Goal: Transaction & Acquisition: Obtain resource

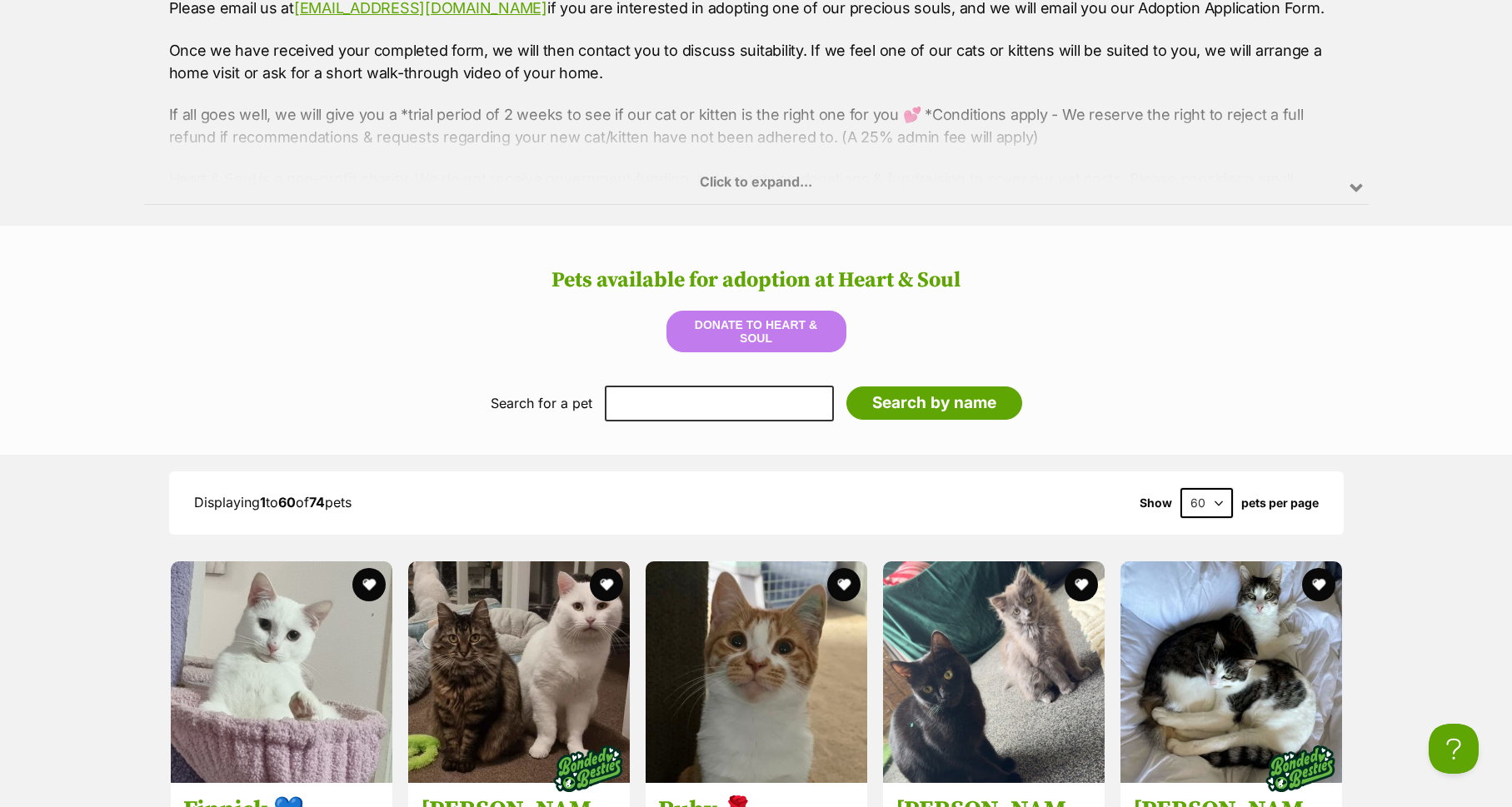
scroll to position [2034, 0]
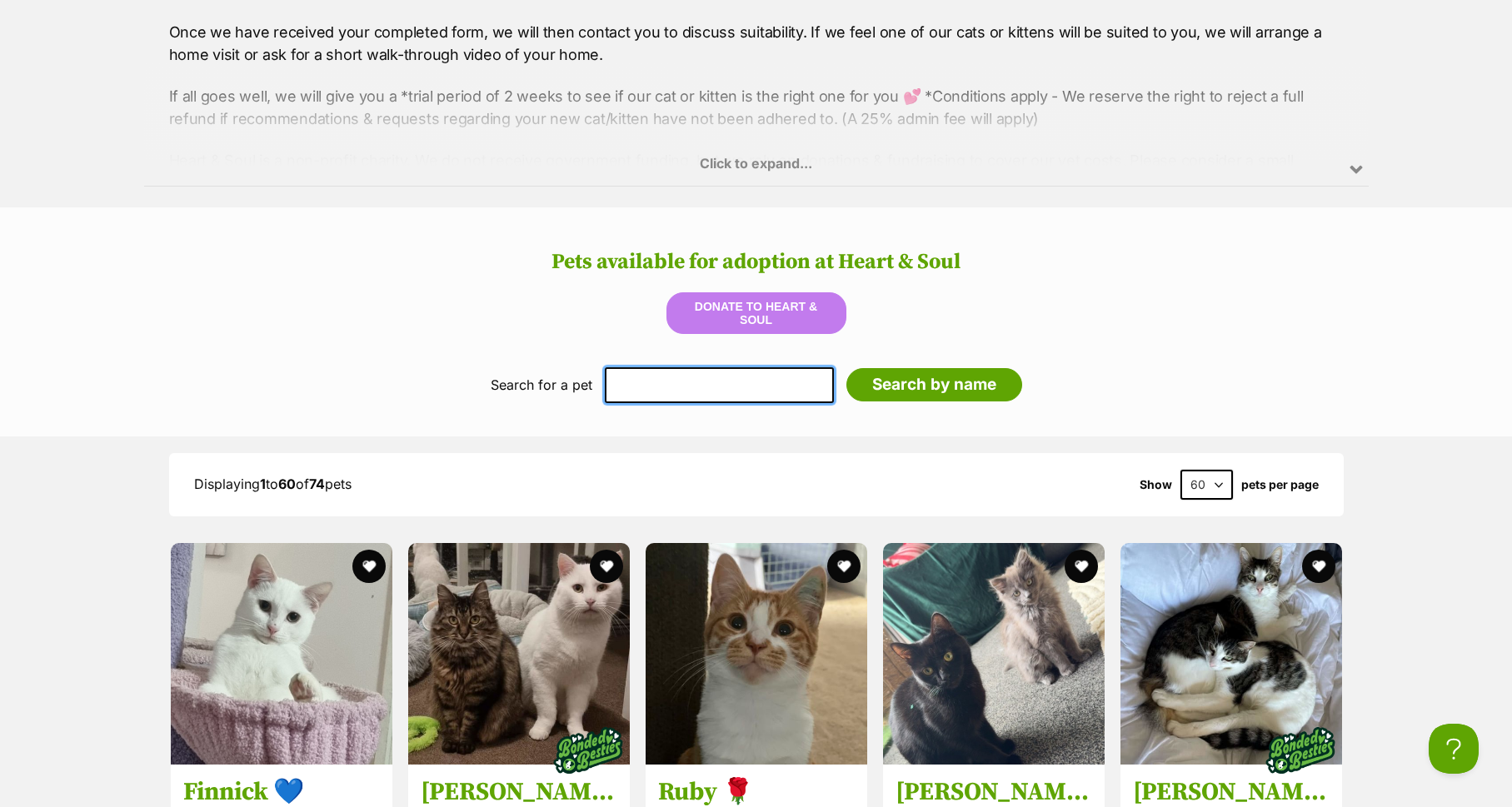
click at [687, 377] on input "text" at bounding box center [719, 385] width 229 height 35
click at [847, 368] on input "Search by name" at bounding box center [935, 385] width 176 height 33
click at [665, 381] on input "bohdi" at bounding box center [719, 385] width 229 height 35
type input "bodhi"
click at [847, 368] on input "Search by name" at bounding box center [935, 385] width 176 height 33
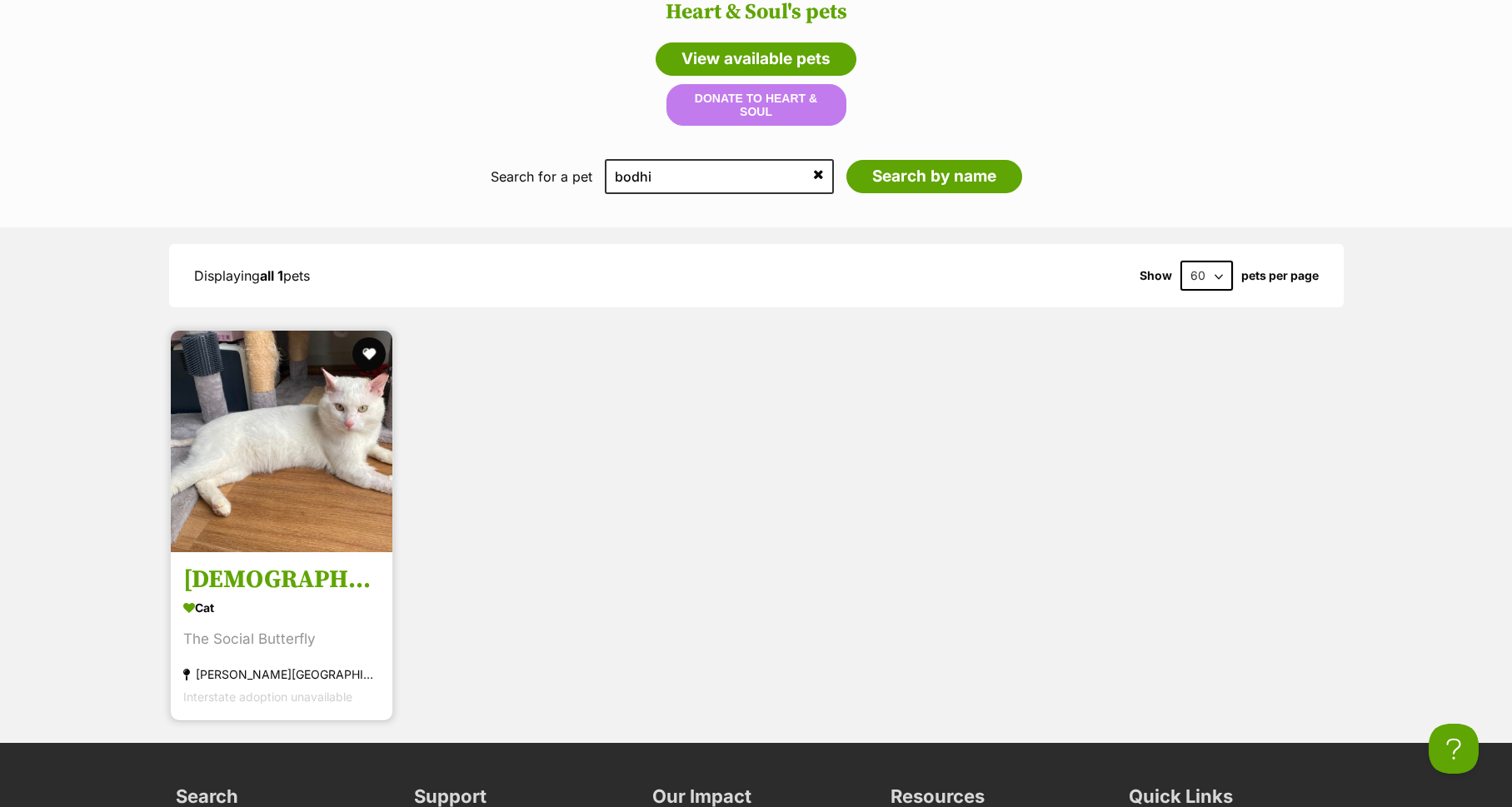
click at [239, 581] on h3 "[DEMOGRAPHIC_DATA]" at bounding box center [281, 580] width 197 height 32
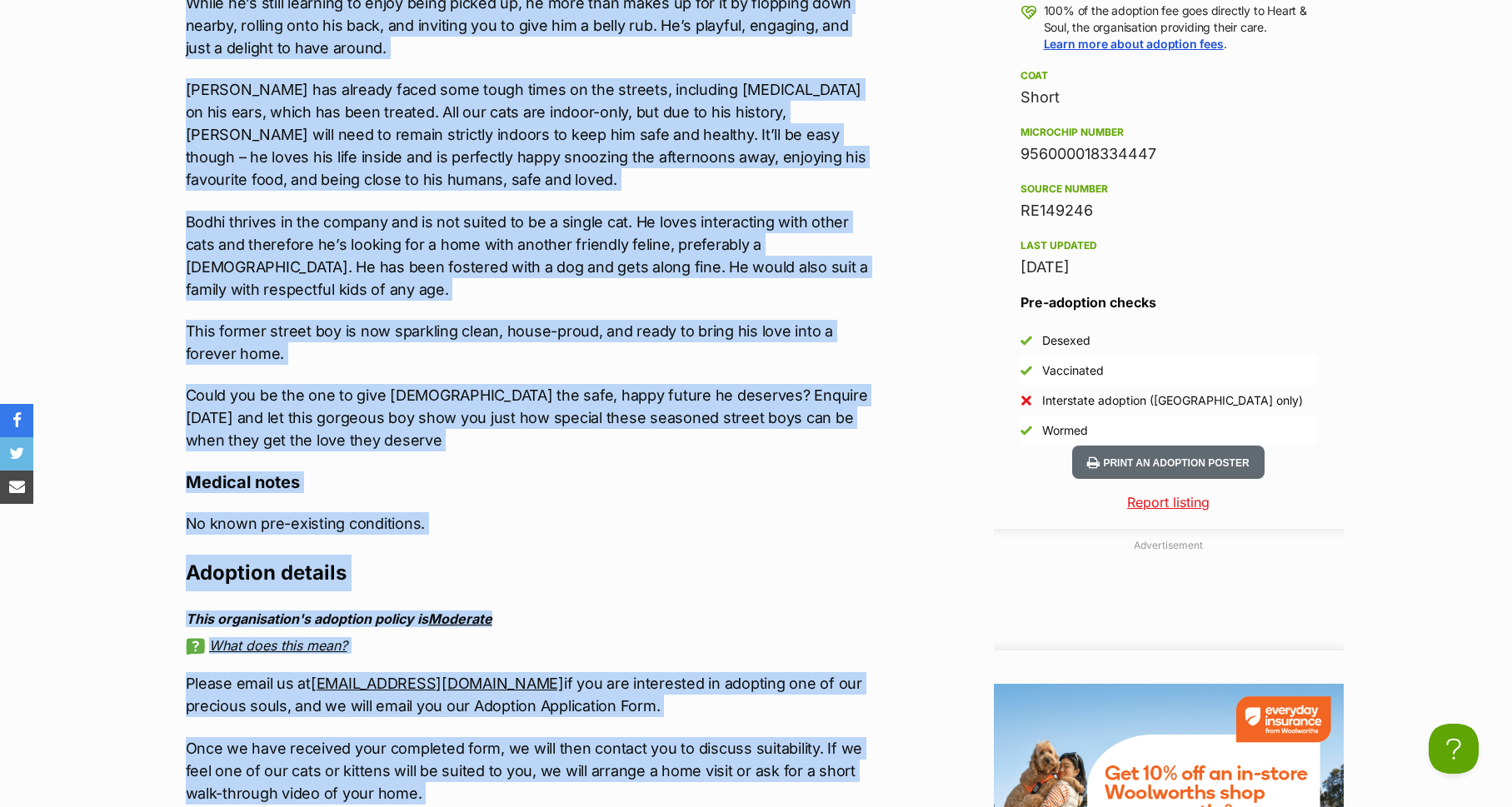
scroll to position [1823, 0]
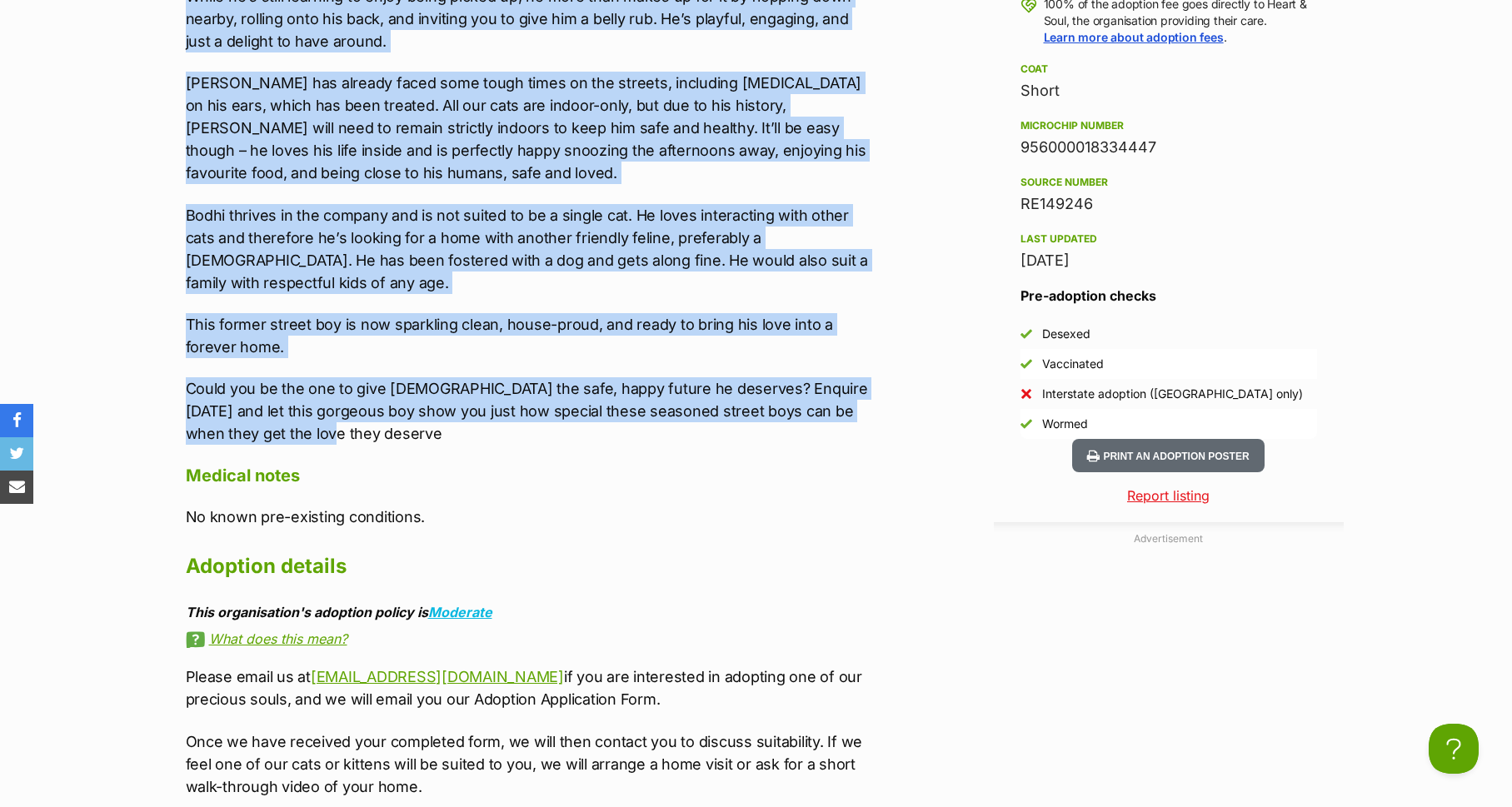
drag, startPoint x: 174, startPoint y: 323, endPoint x: 651, endPoint y: 406, distance: 484.2
click at [651, 406] on div "Upload Videos About Bodhi If you’ve ever dreamed of a cat who loves company as …" at bounding box center [522, 299] width 705 height 1343
copy div "If you’ve ever dreamed of a cat who loves company as much as you do, Bodhi migh…"
